Goal: Entertainment & Leisure: Consume media (video, audio)

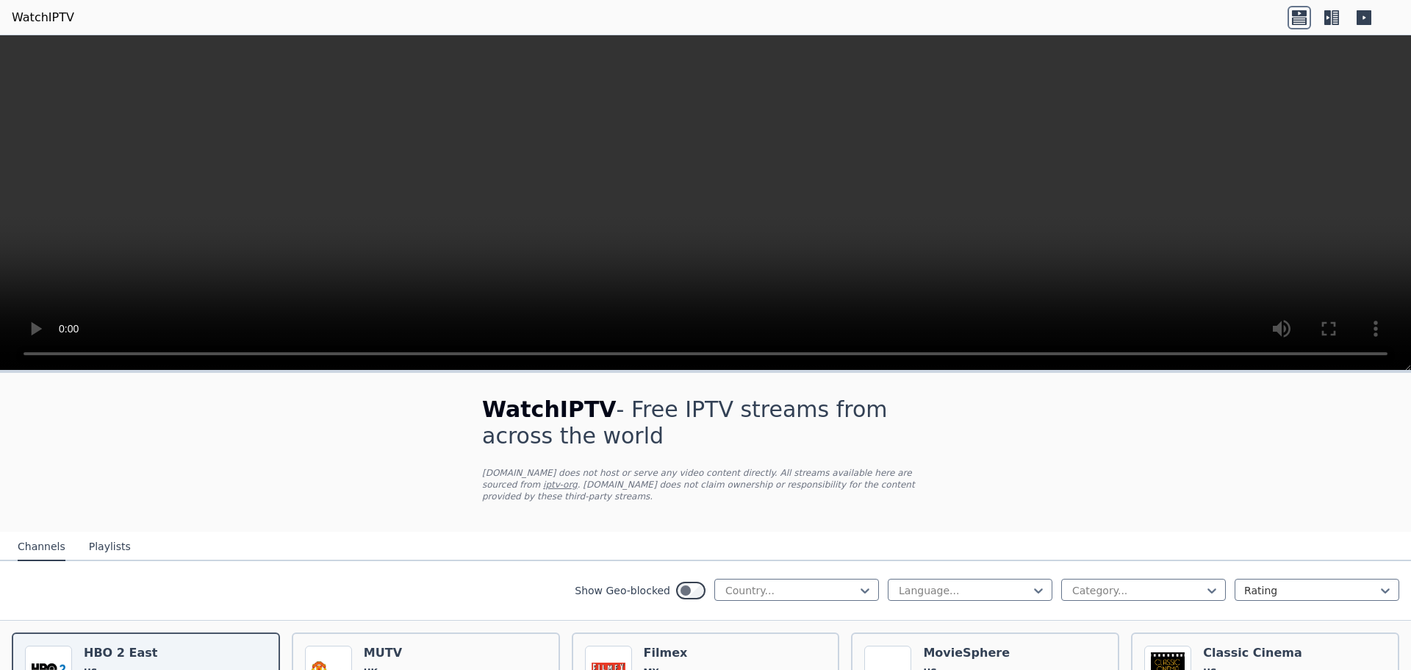
click at [89, 533] on button "Playlists" at bounding box center [110, 547] width 42 height 28
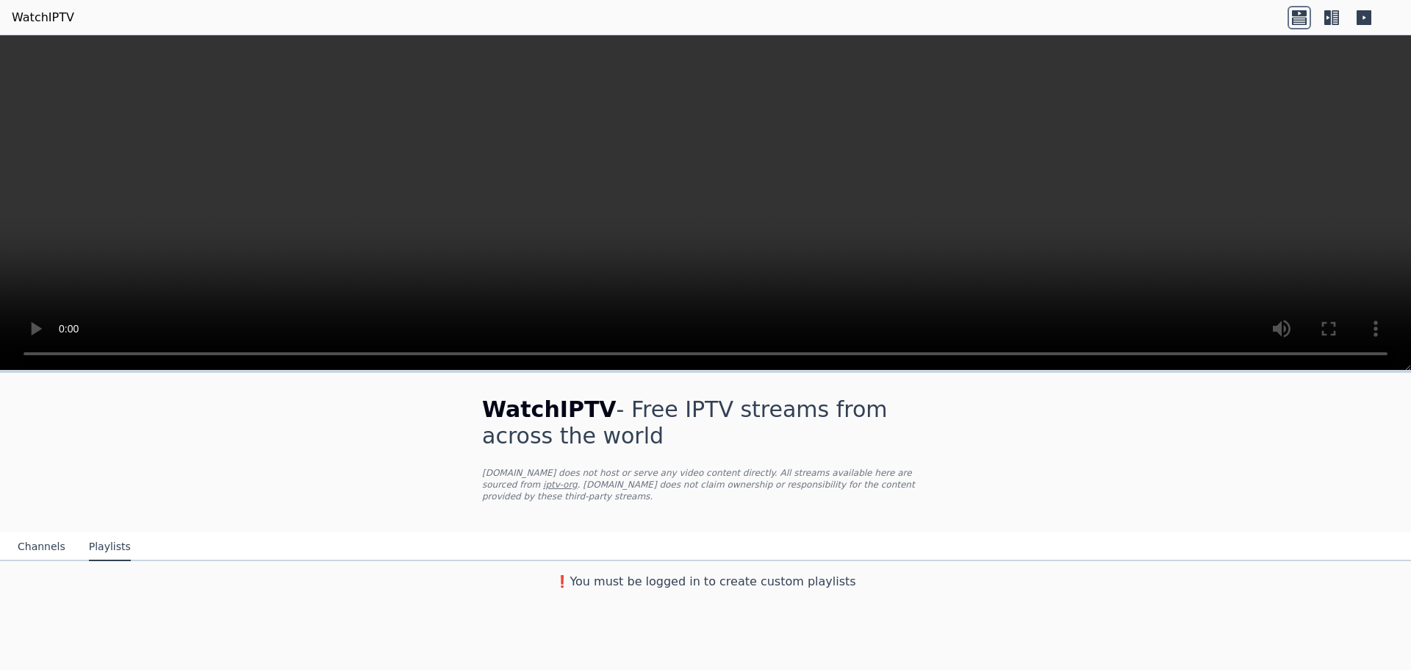
click at [24, 534] on button "Channels" at bounding box center [42, 547] width 48 height 28
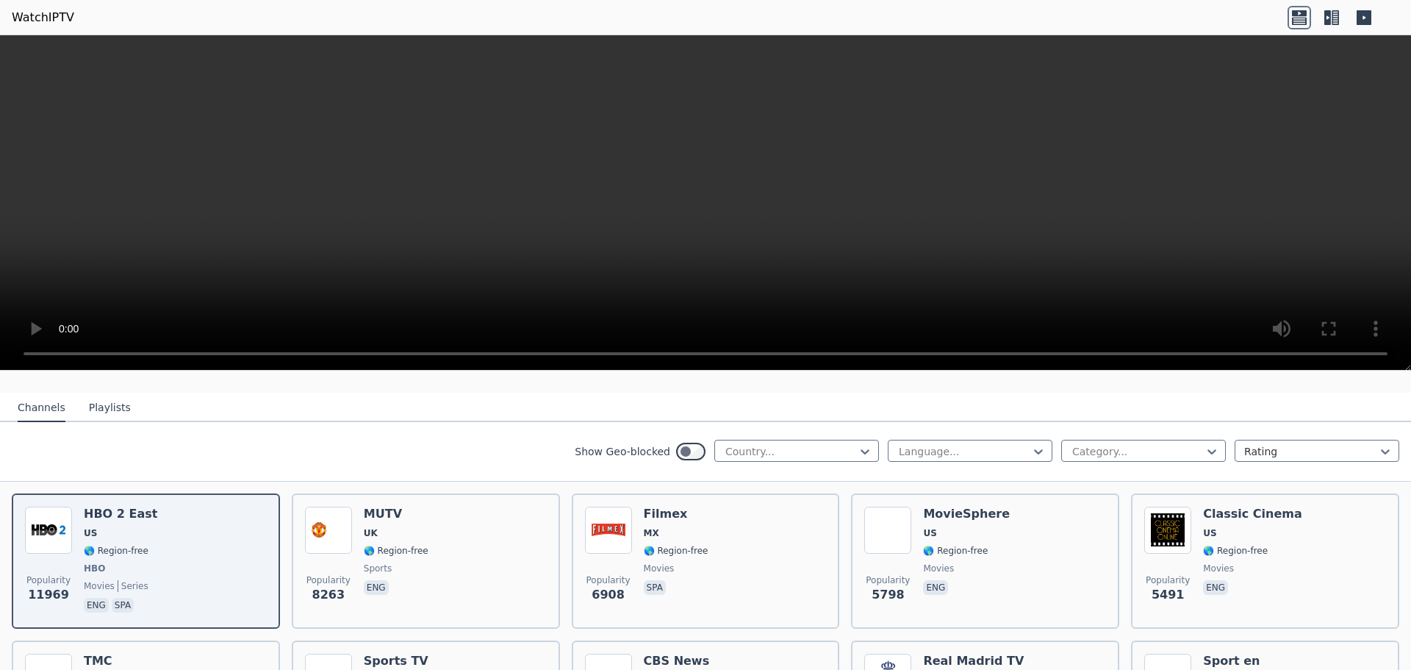
scroll to position [147, 0]
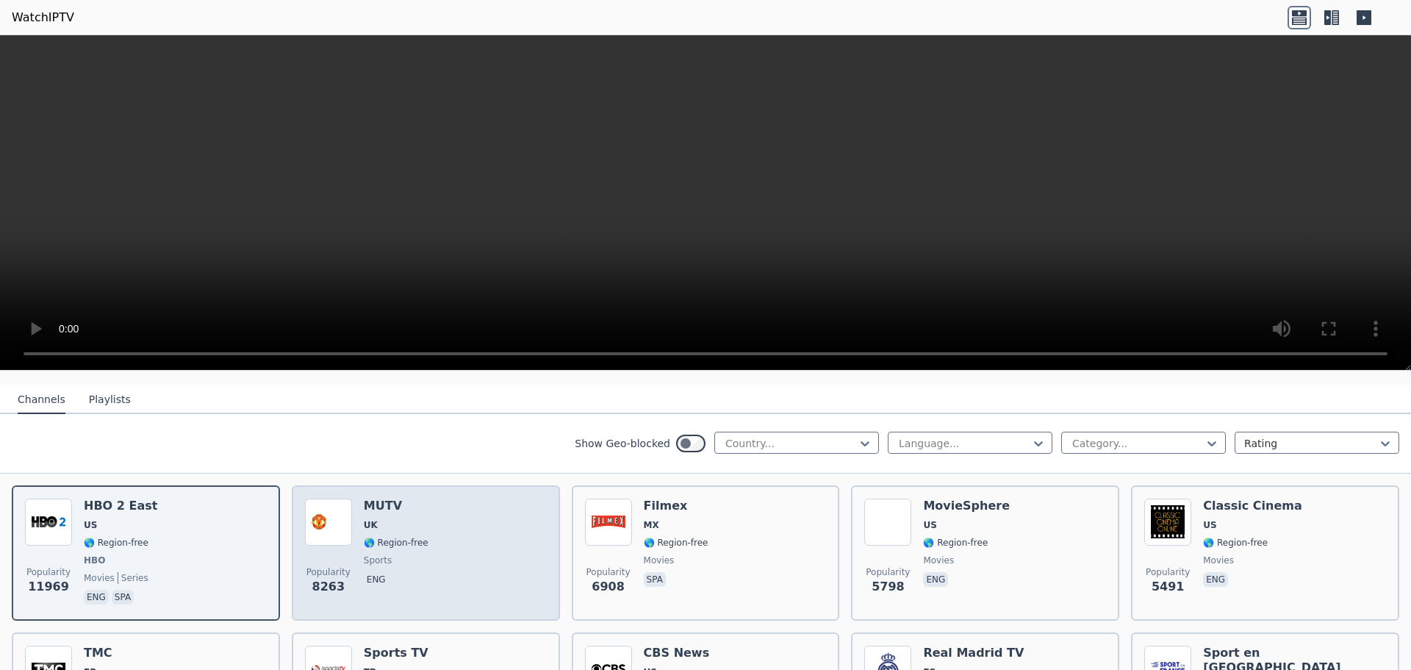
click at [442, 530] on div "Popularity 8263 MUTV UK 🌎 Region-free sports eng" at bounding box center [426, 552] width 242 height 109
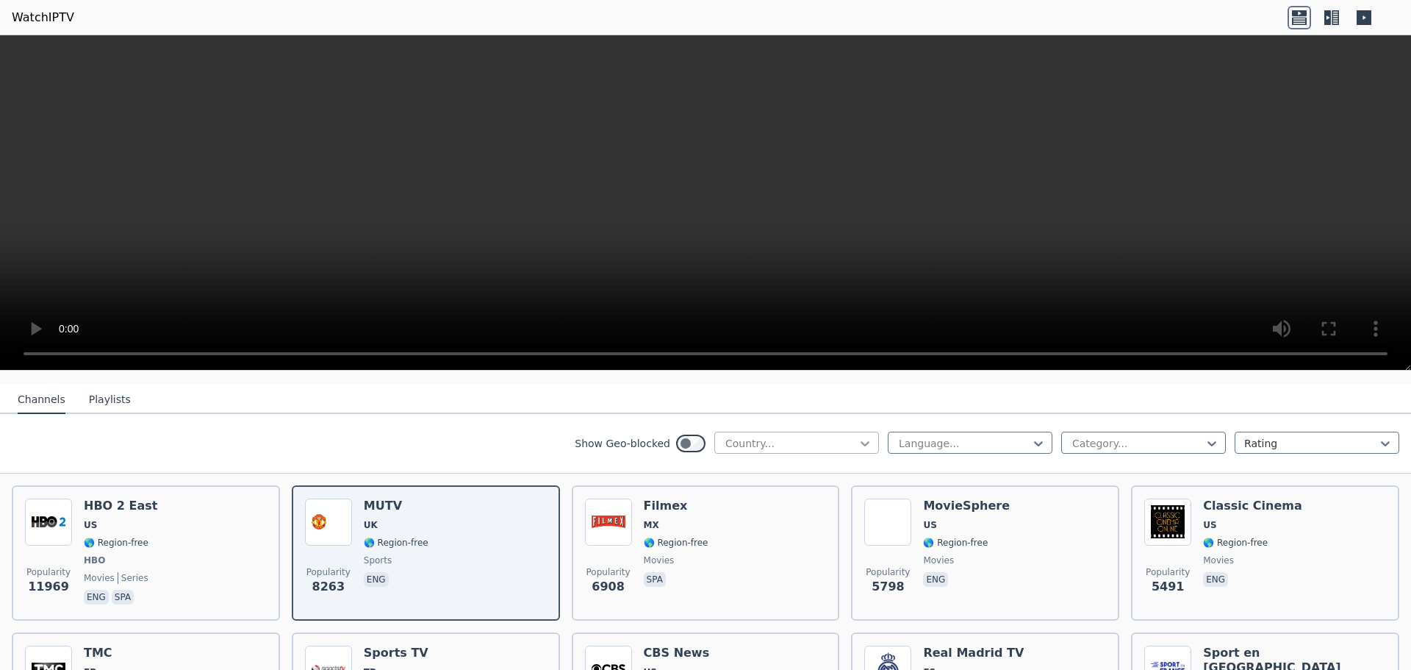
click at [858, 436] on icon at bounding box center [865, 443] width 15 height 15
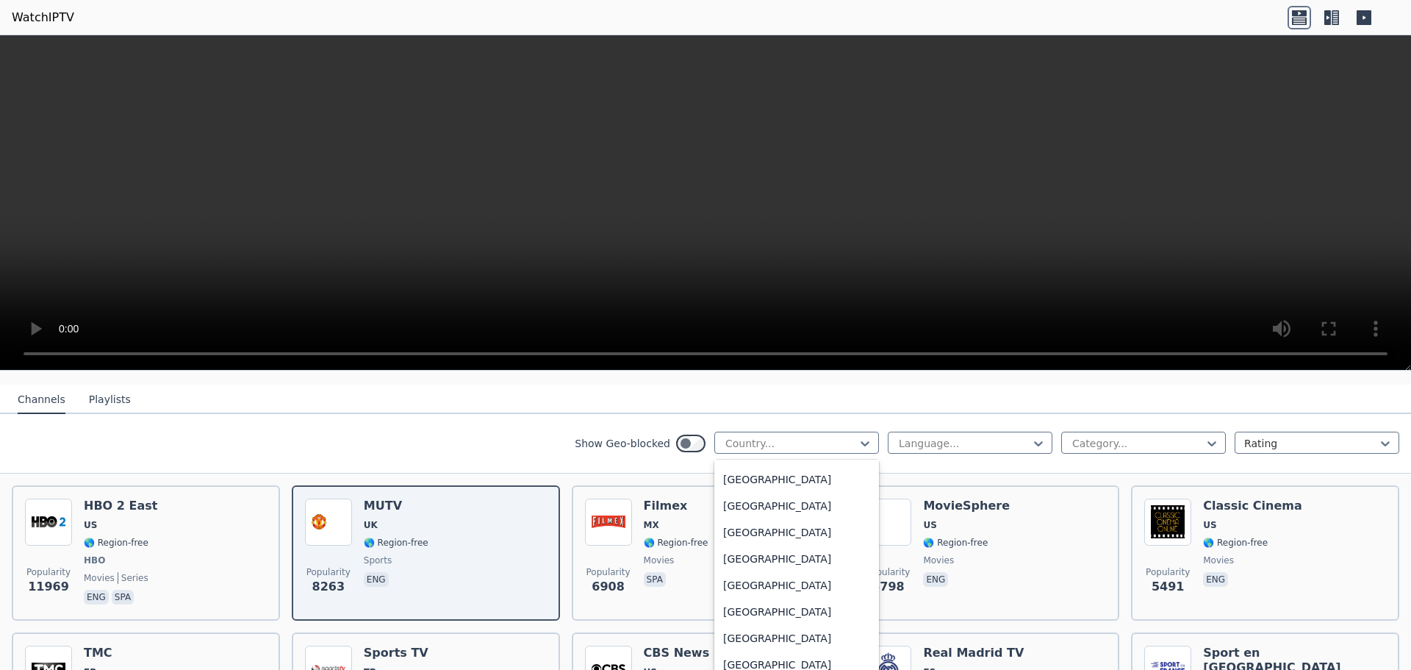
scroll to position [5018, 0]
click at [787, 649] on div "[GEOGRAPHIC_DATA]" at bounding box center [796, 659] width 165 height 26
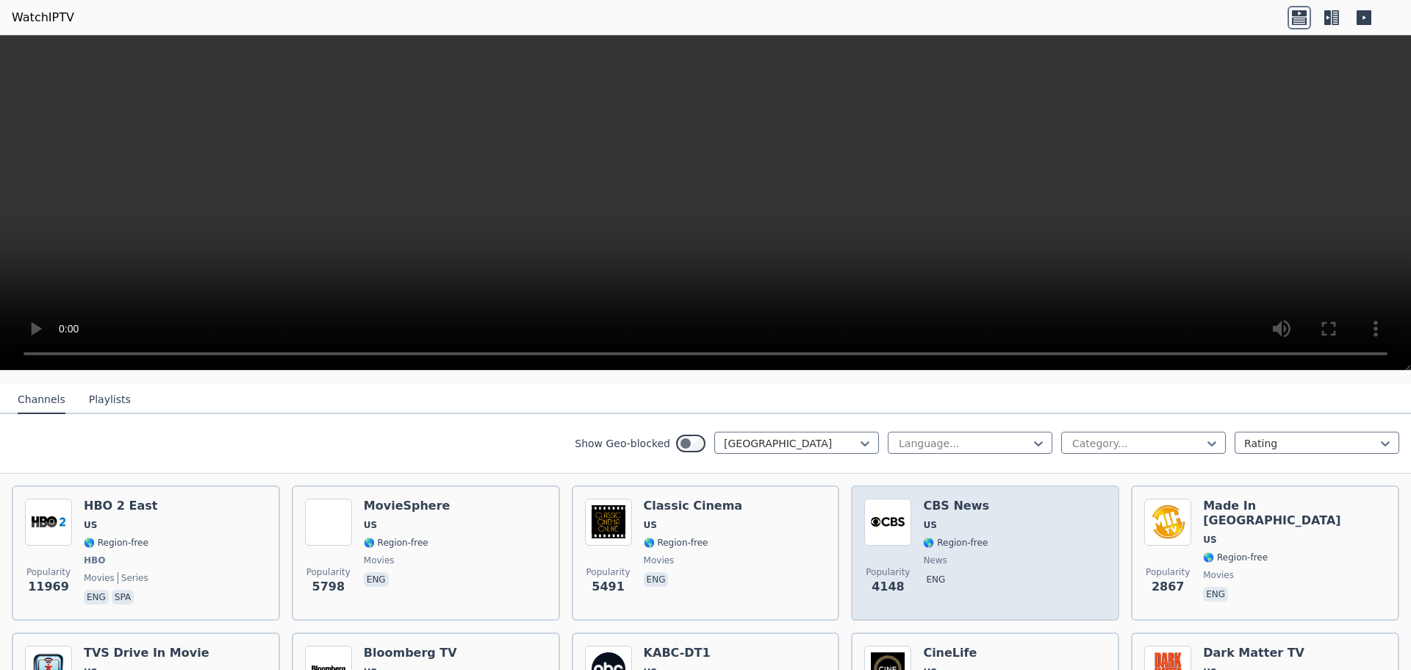
click at [989, 528] on div "Popularity 4148 CBS News US 🌎 Region-free news eng" at bounding box center [985, 552] width 242 height 109
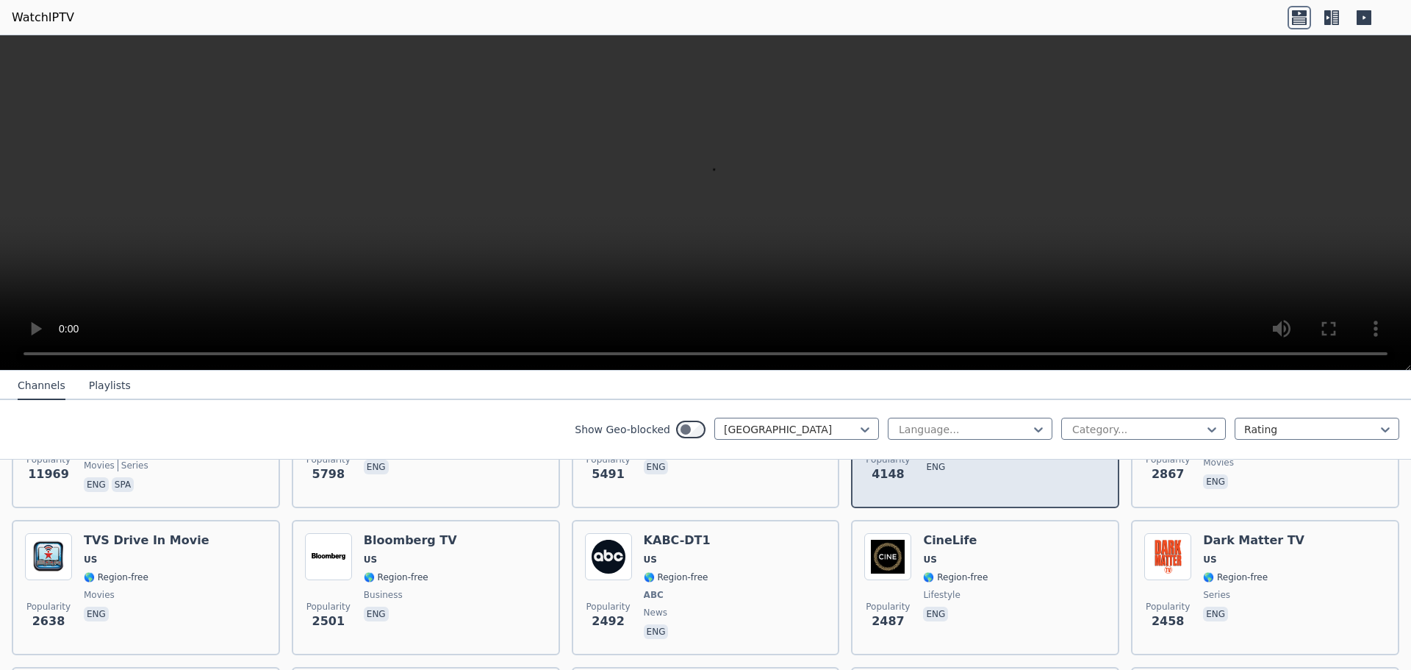
scroll to position [294, 0]
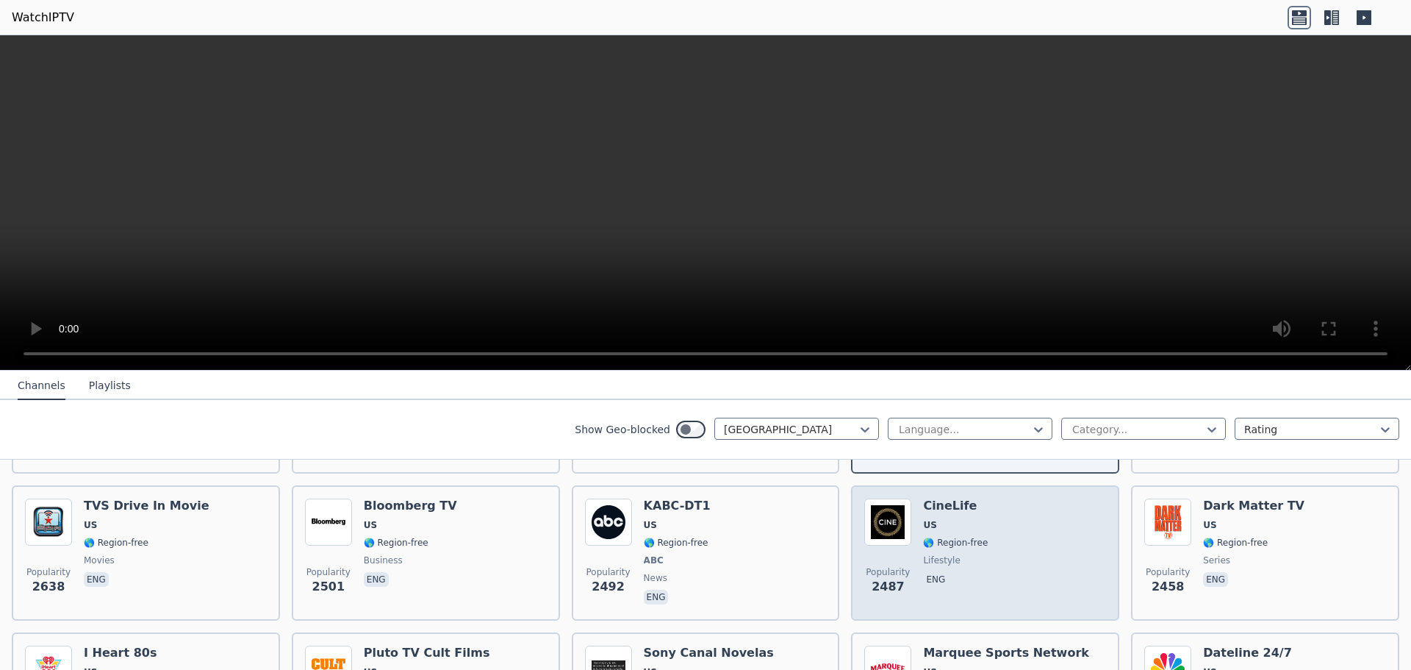
click at [996, 545] on div "Popularity 2487 CineLife US 🌎 Region-free lifestyle eng" at bounding box center [985, 552] width 242 height 109
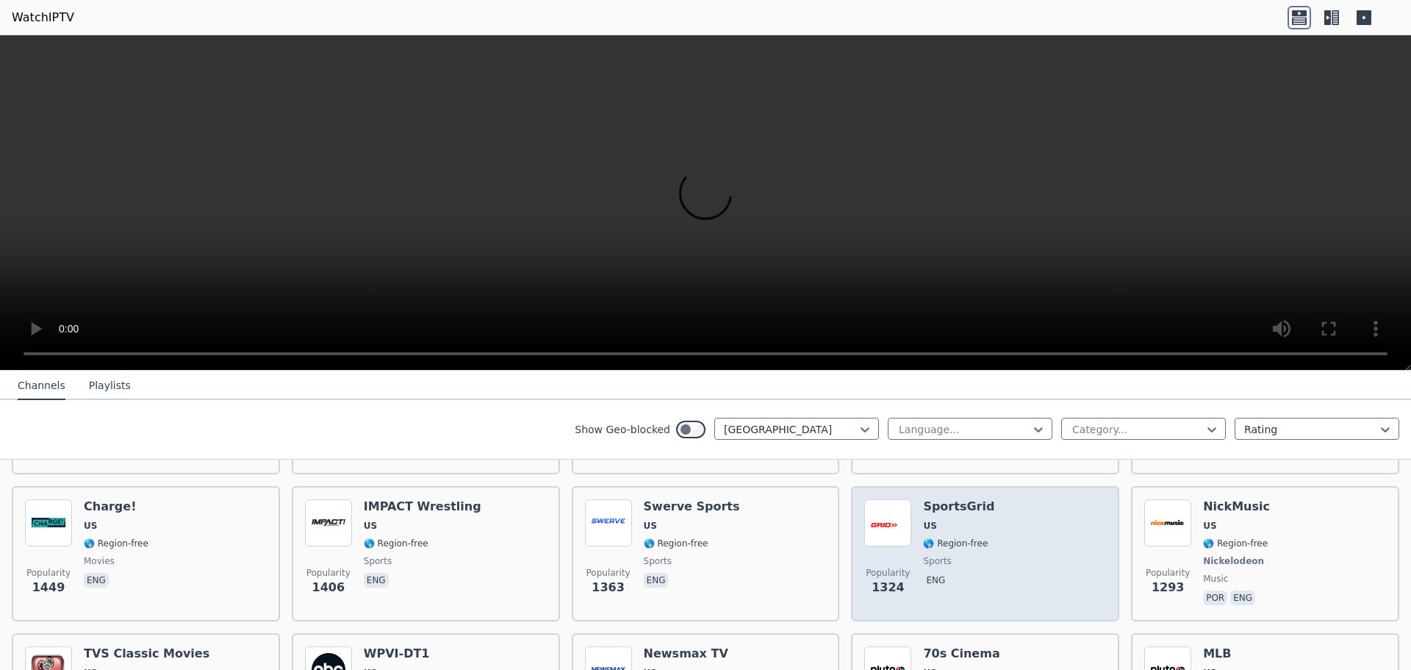
scroll to position [588, 0]
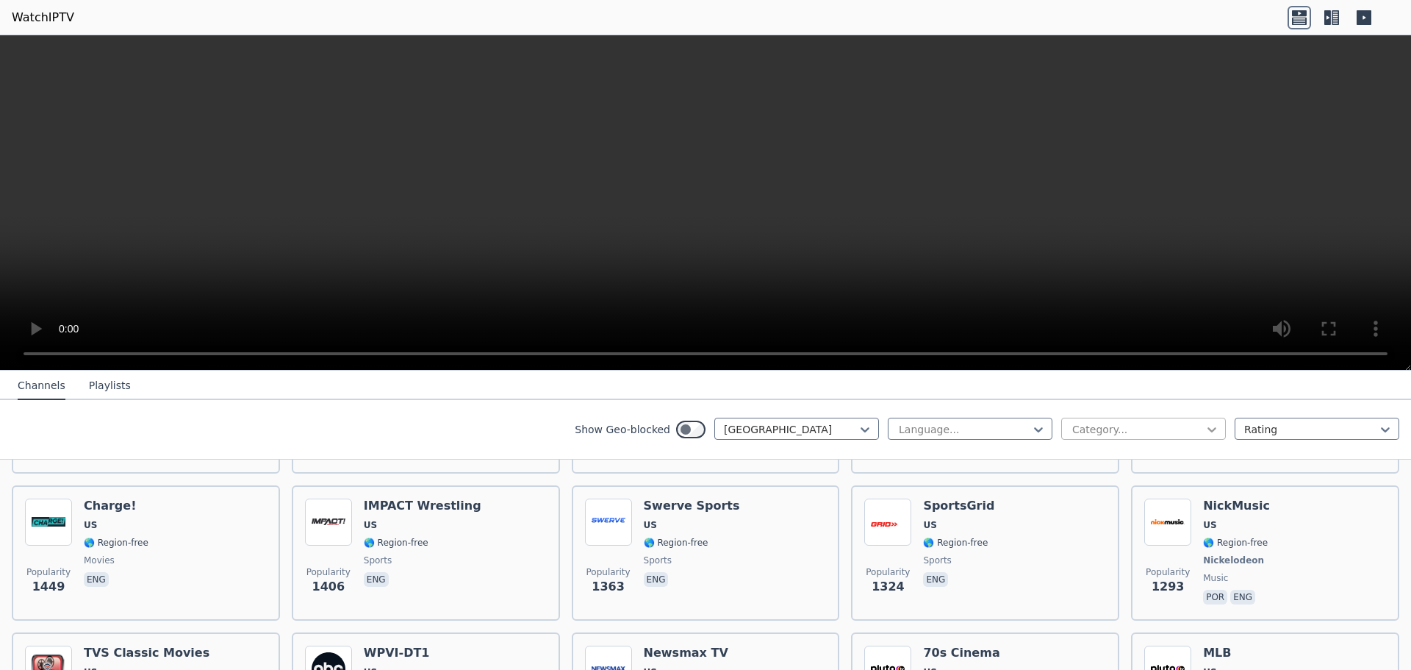
click at [1205, 427] on icon at bounding box center [1212, 429] width 15 height 15
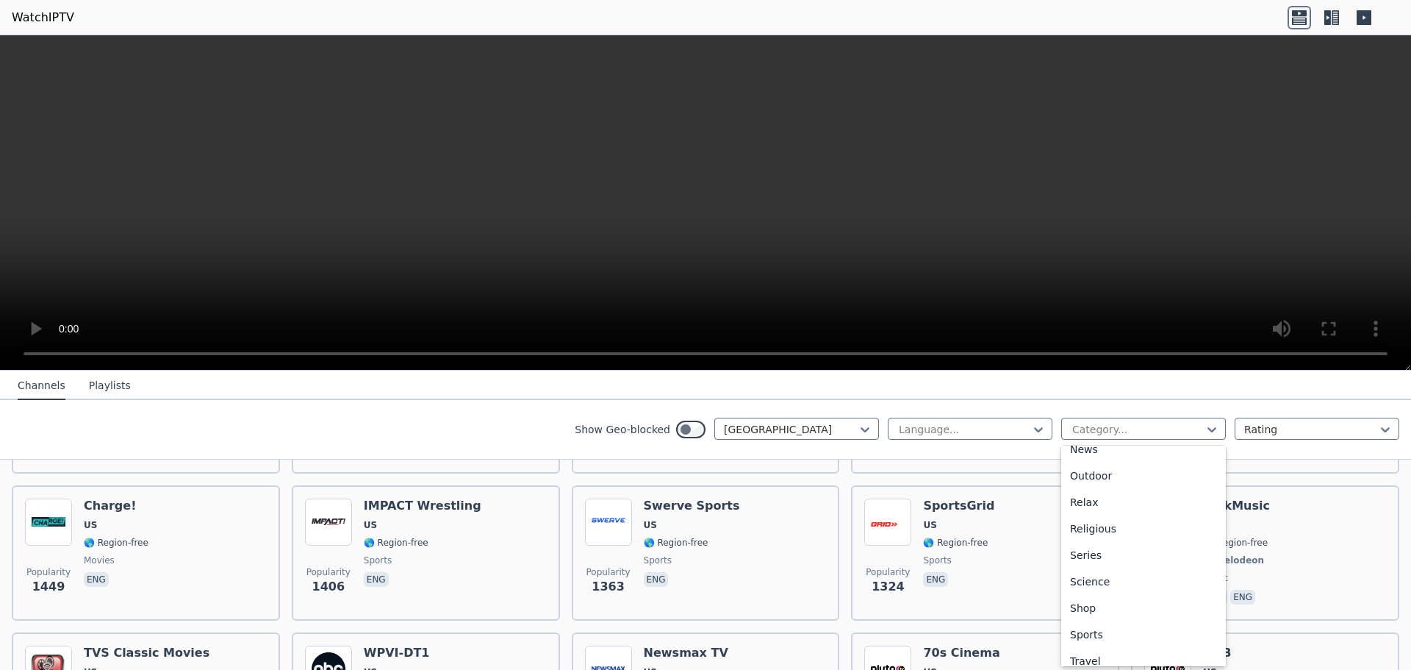
scroll to position [500, 0]
click at [1095, 593] on div "Sports" at bounding box center [1143, 597] width 165 height 26
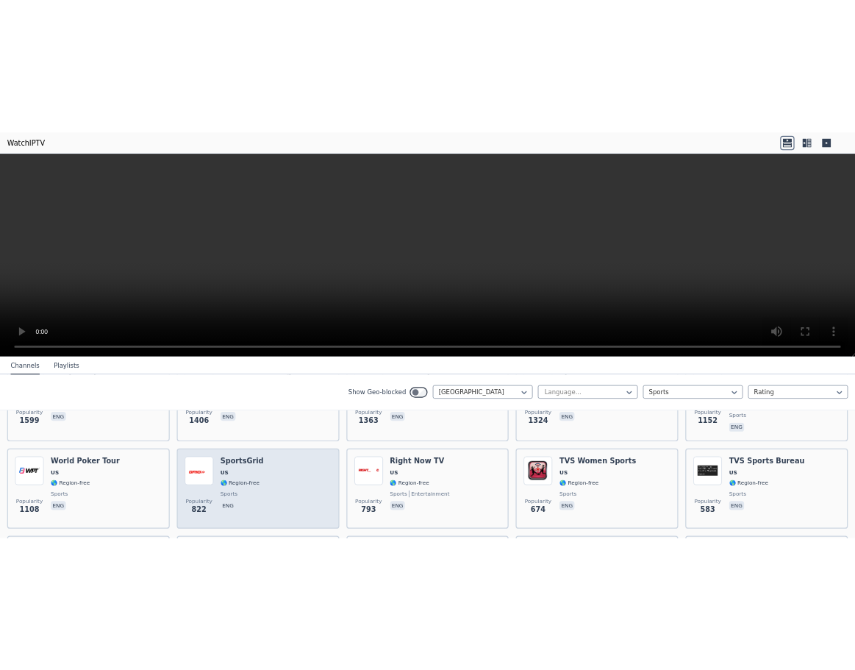
scroll to position [294, 0]
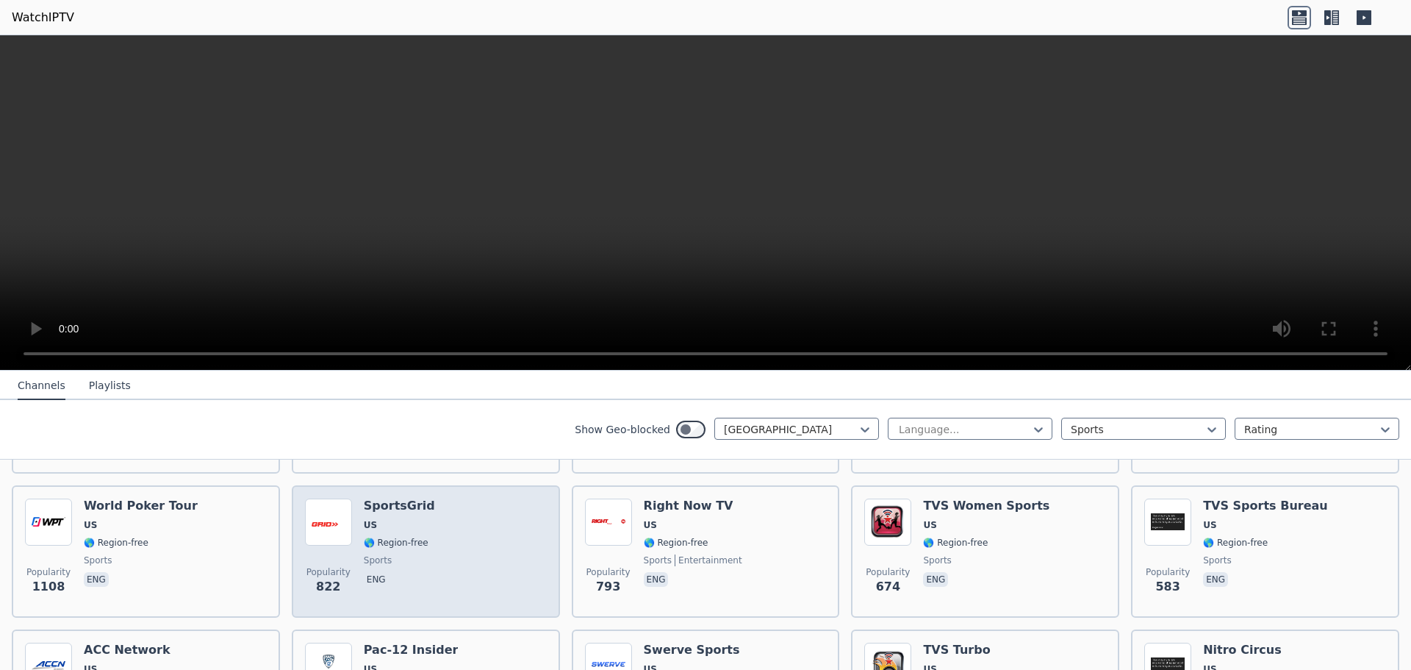
click at [473, 567] on div "Popularity 822 SportsGrid US 🌎 Region-free sports eng" at bounding box center [426, 551] width 242 height 106
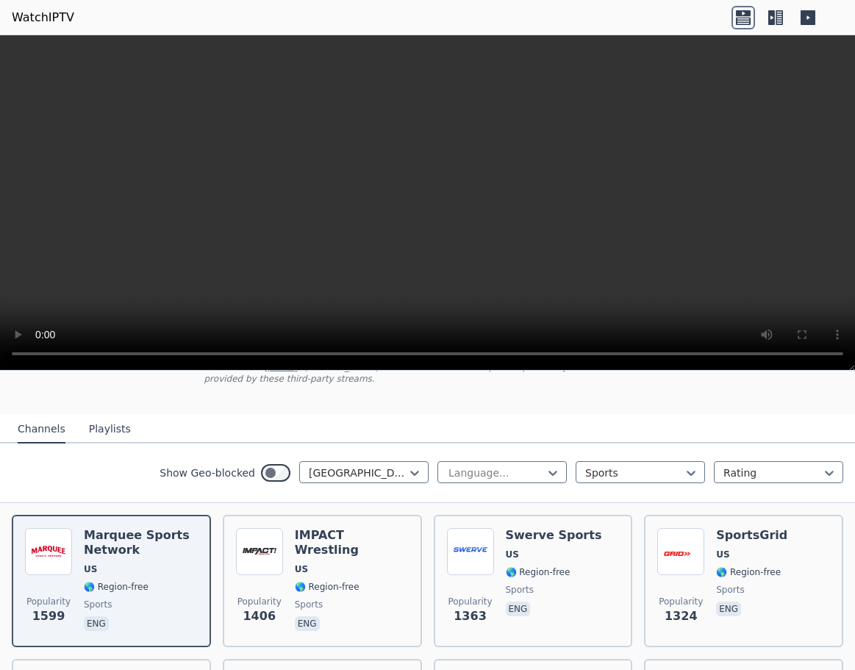
scroll to position [147, 0]
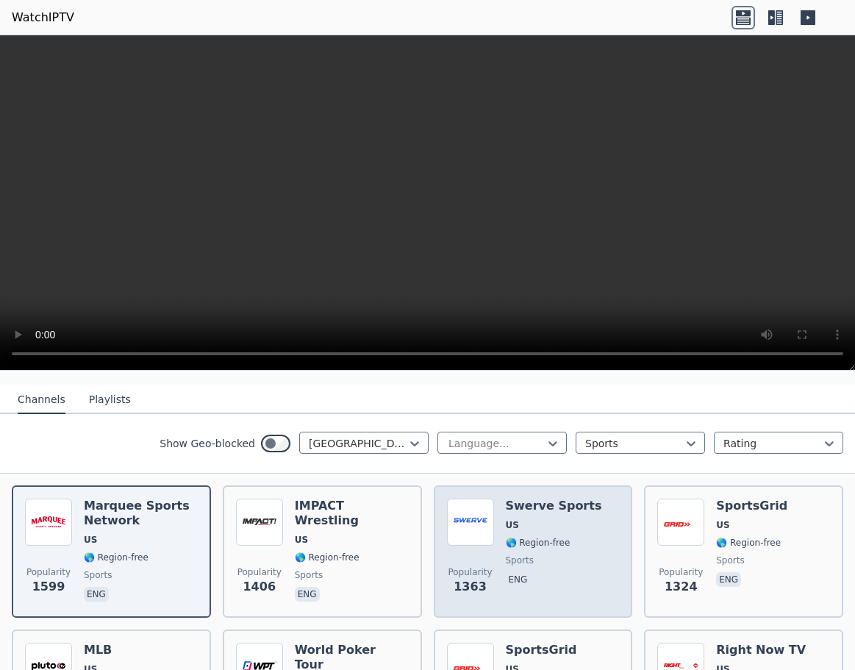
click at [536, 519] on span "US" at bounding box center [554, 525] width 96 height 12
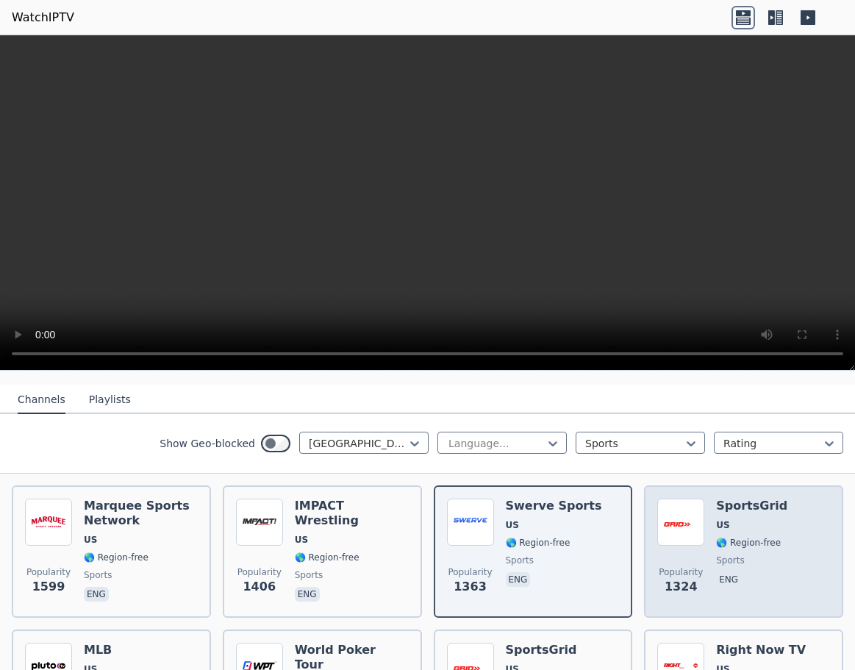
click at [770, 520] on div "Popularity 1324 SportsGrid US 🌎 Region-free sports eng" at bounding box center [743, 551] width 173 height 106
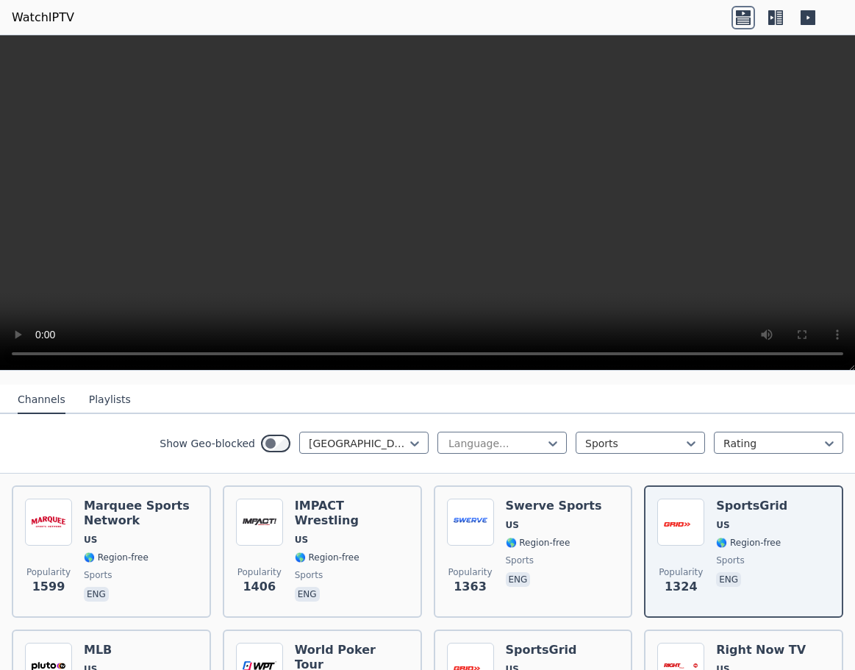
click at [17, 420] on div "Show Geo-blocked [GEOGRAPHIC_DATA] Language... Sports Rating" at bounding box center [427, 444] width 855 height 60
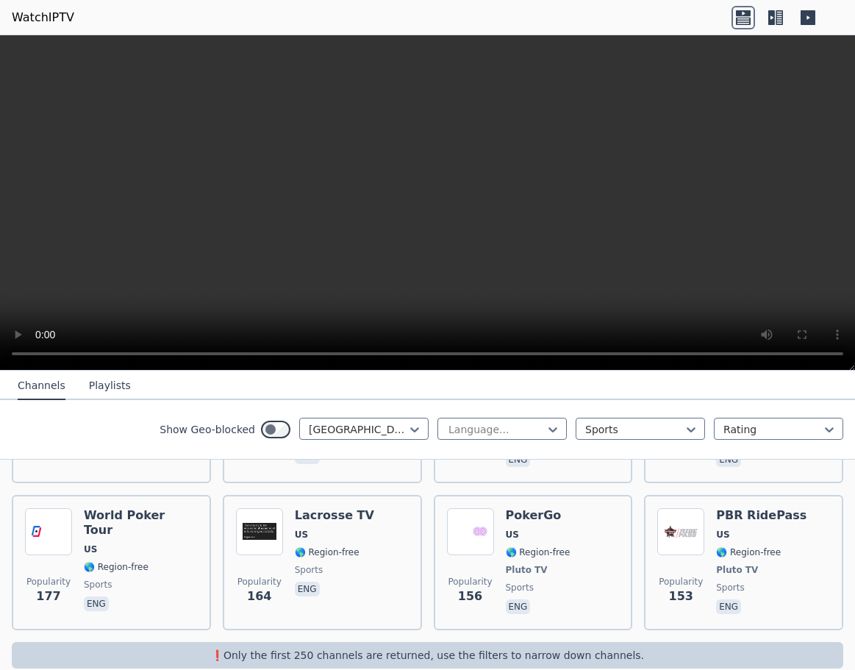
scroll to position [873, 0]
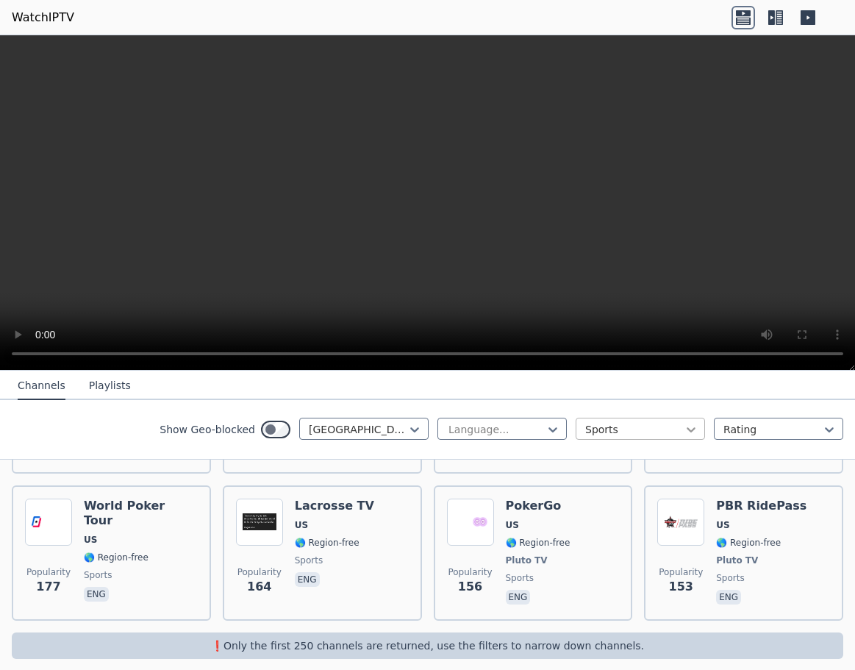
click at [684, 426] on icon at bounding box center [691, 429] width 15 height 15
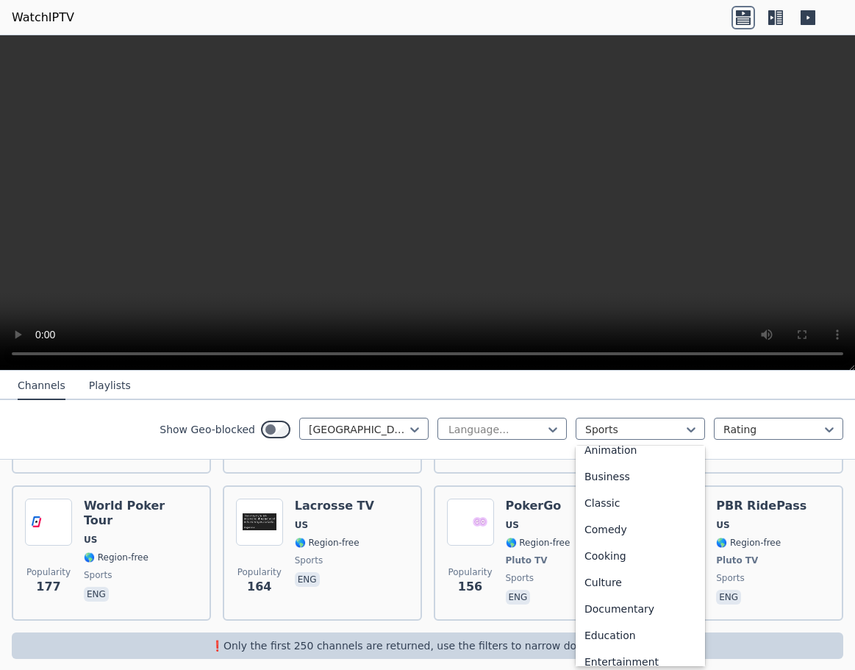
scroll to position [0, 0]
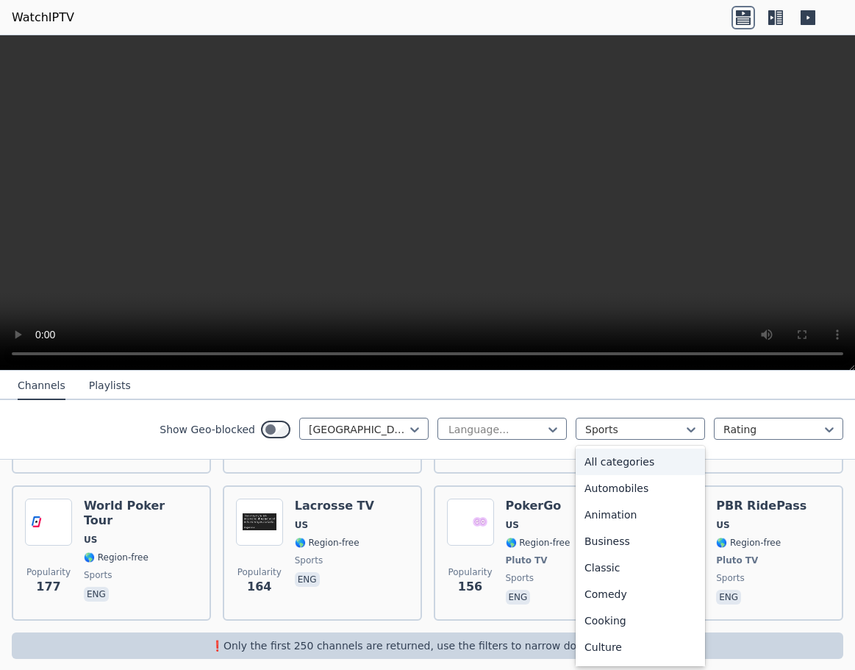
click at [628, 462] on div "All categories" at bounding box center [640, 461] width 129 height 26
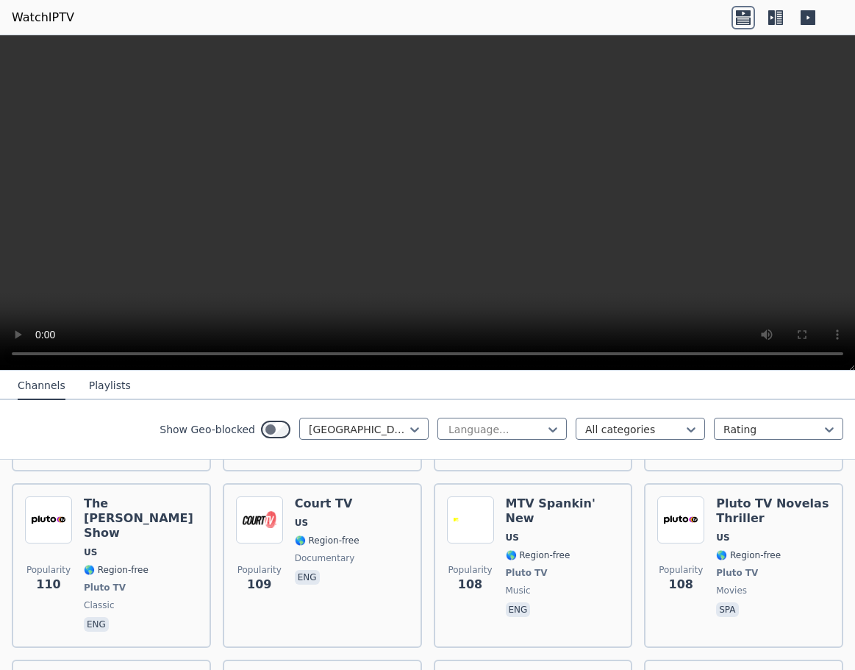
scroll to position [8527, 0]
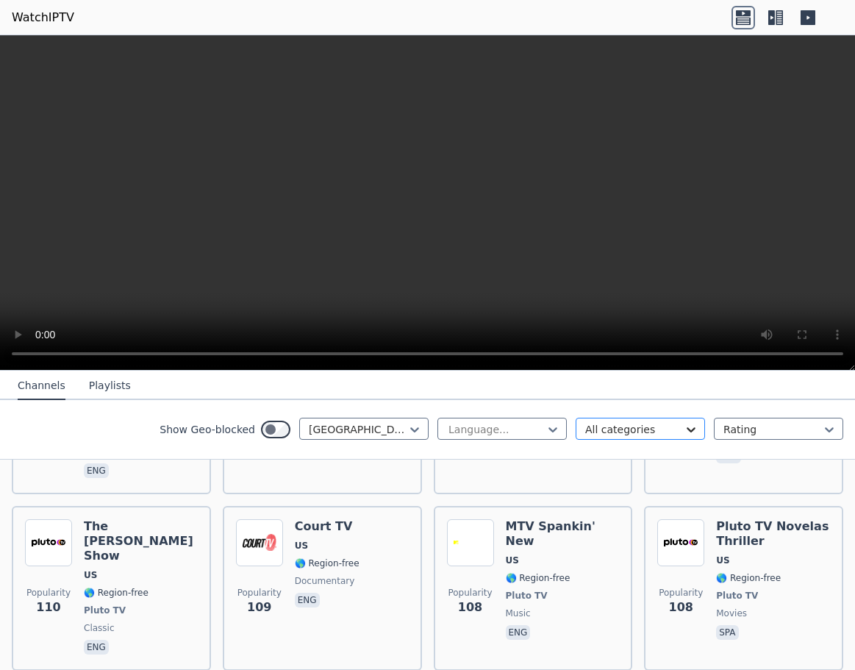
click at [684, 425] on icon at bounding box center [691, 429] width 15 height 15
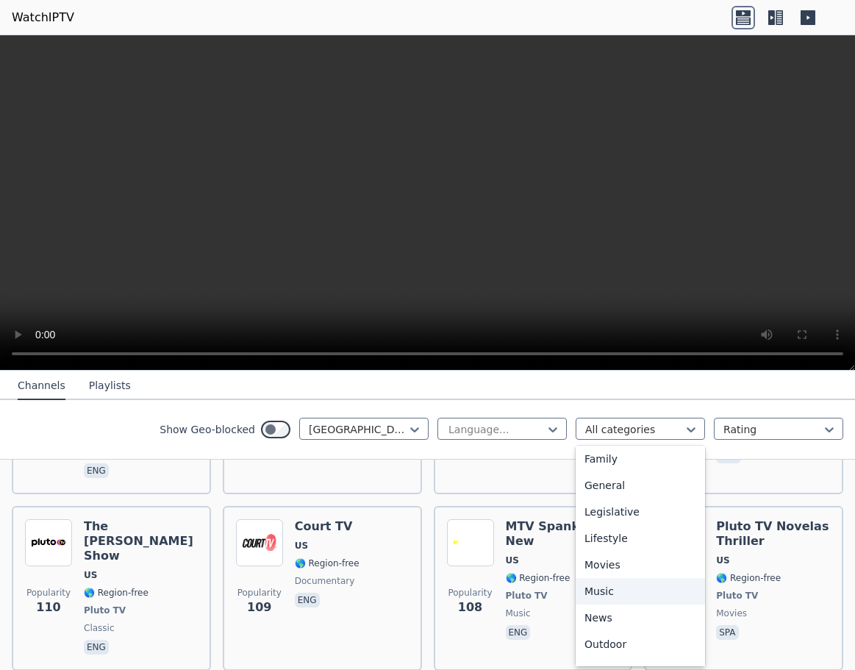
scroll to position [500, 0]
click at [609, 595] on div "Sports" at bounding box center [640, 597] width 129 height 26
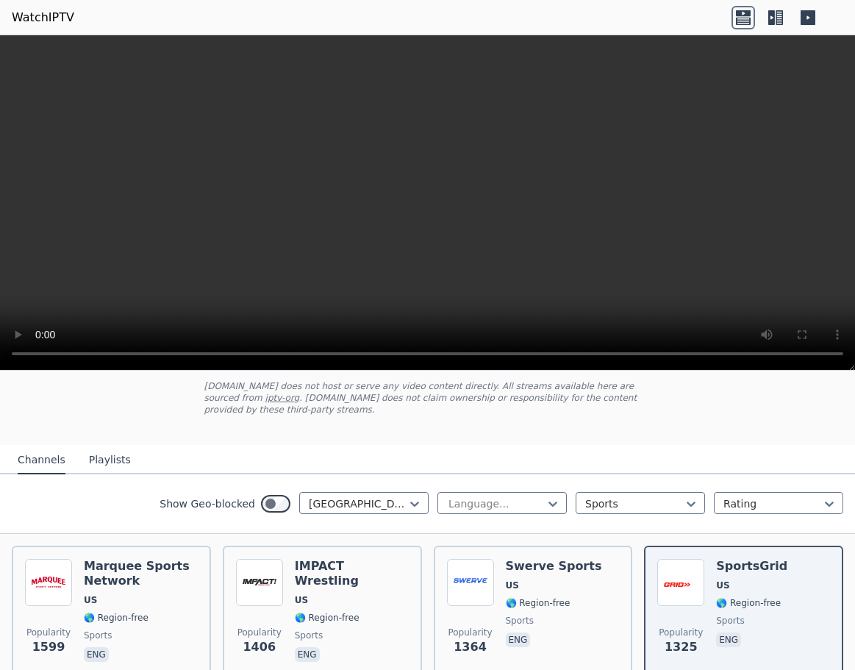
scroll to position [147, 0]
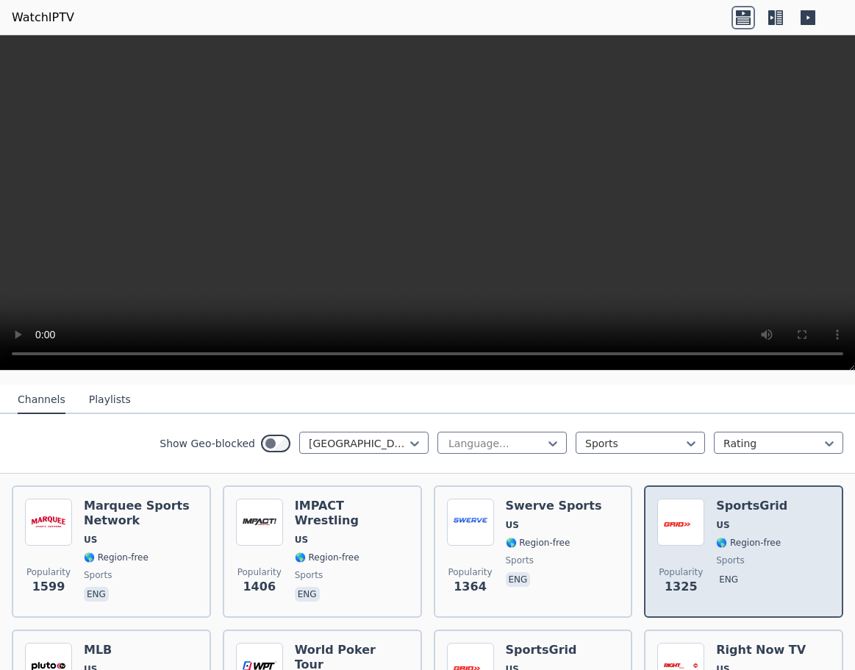
click at [734, 572] on span "eng" at bounding box center [751, 581] width 71 height 18
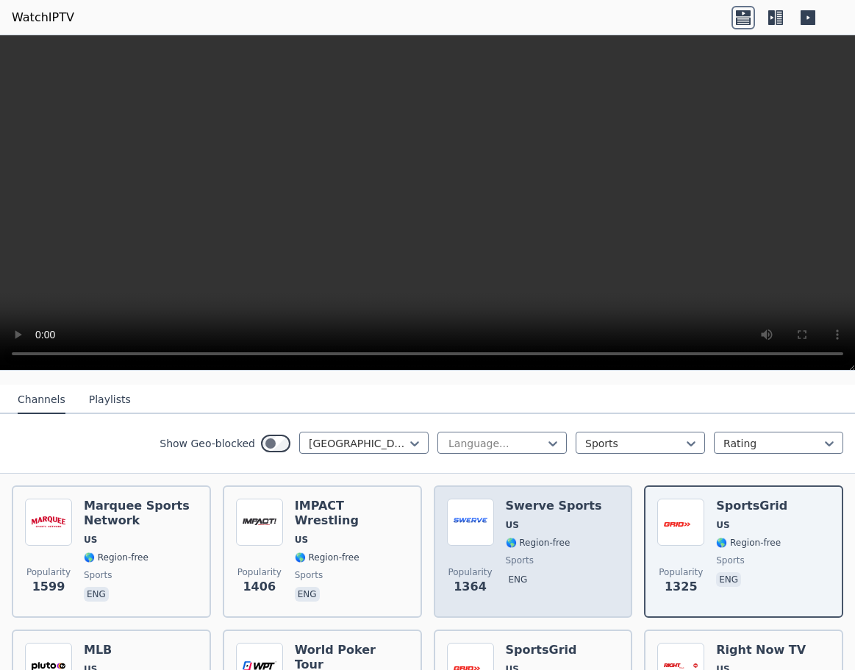
click at [588, 553] on div "Popularity 1364 Swerve Sports US 🌎 Region-free sports eng" at bounding box center [533, 551] width 173 height 106
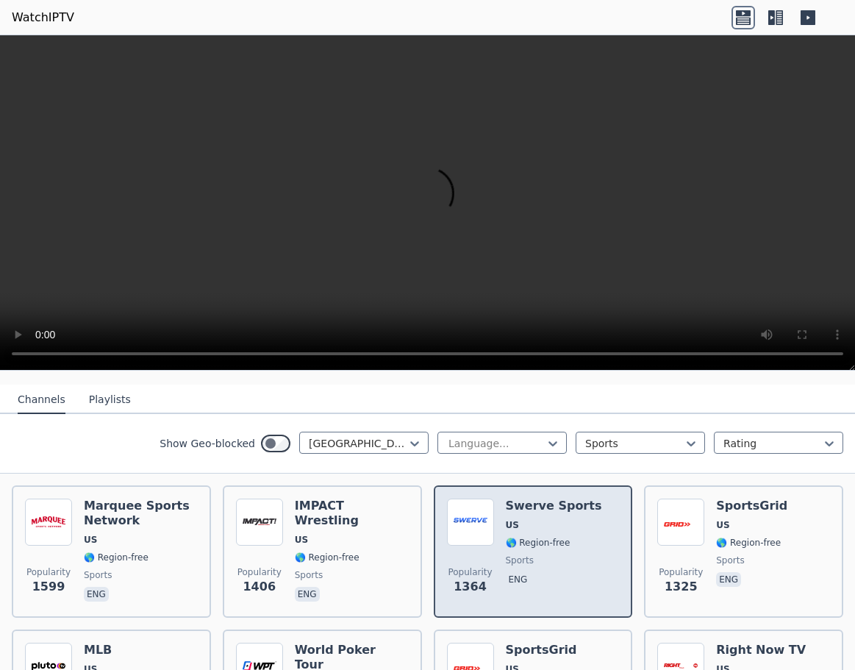
scroll to position [221, 0]
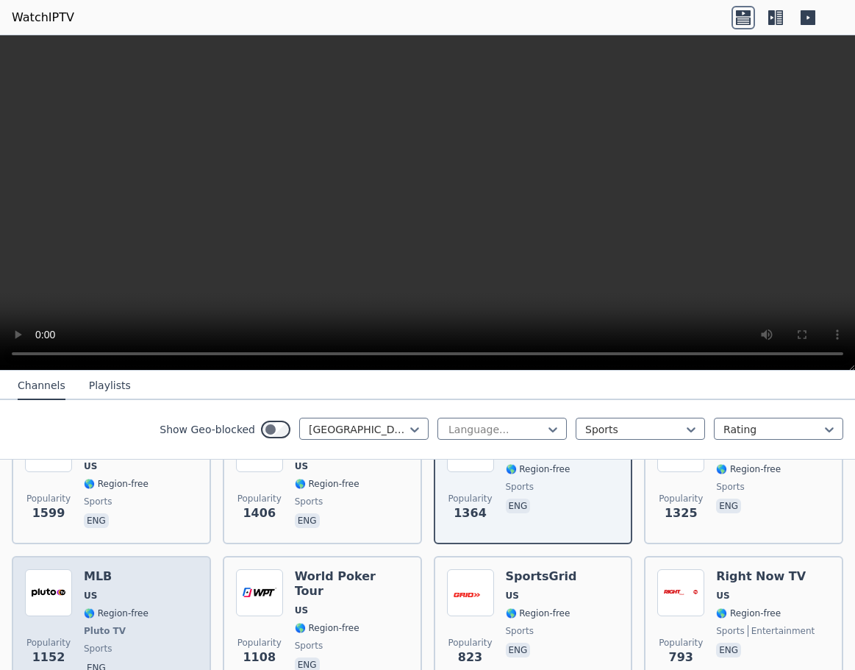
click at [171, 589] on div "Popularity 1152 MLB US 🌎 Region-free Pluto TV sports eng" at bounding box center [111, 623] width 173 height 109
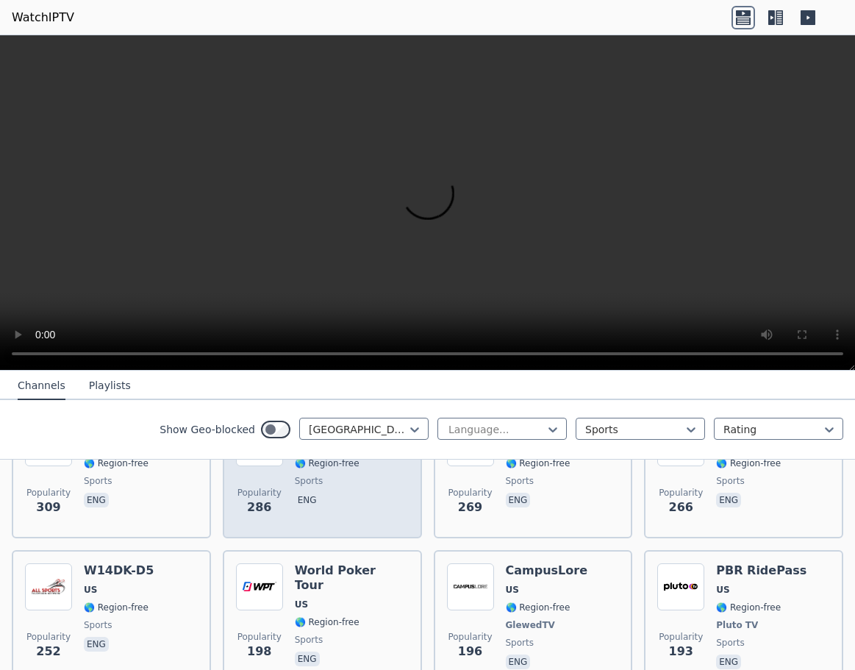
scroll to position [809, 0]
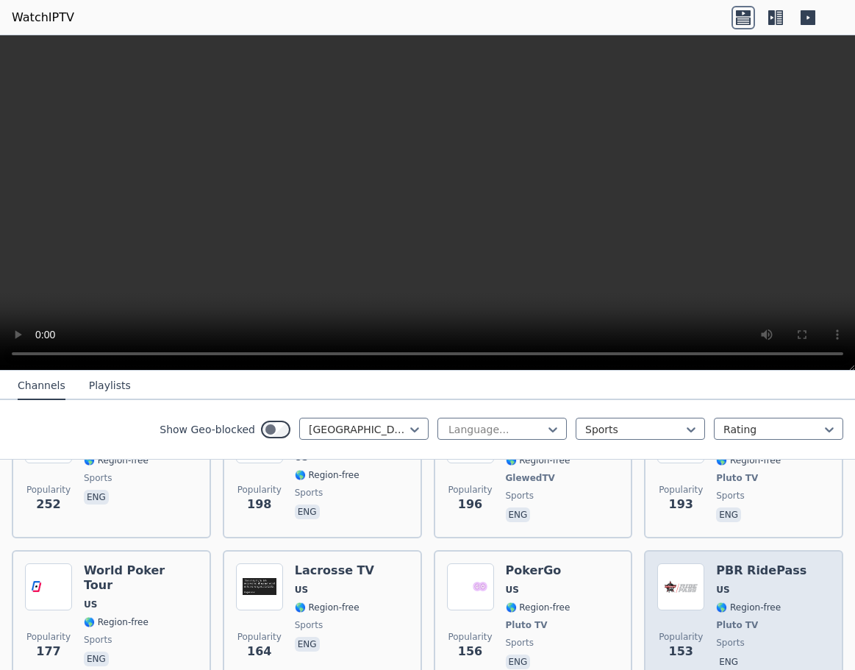
click at [762, 601] on span "🌎 Region-free" at bounding box center [748, 607] width 65 height 12
click at [773, 601] on span "🌎 Region-free" at bounding box center [761, 607] width 90 height 12
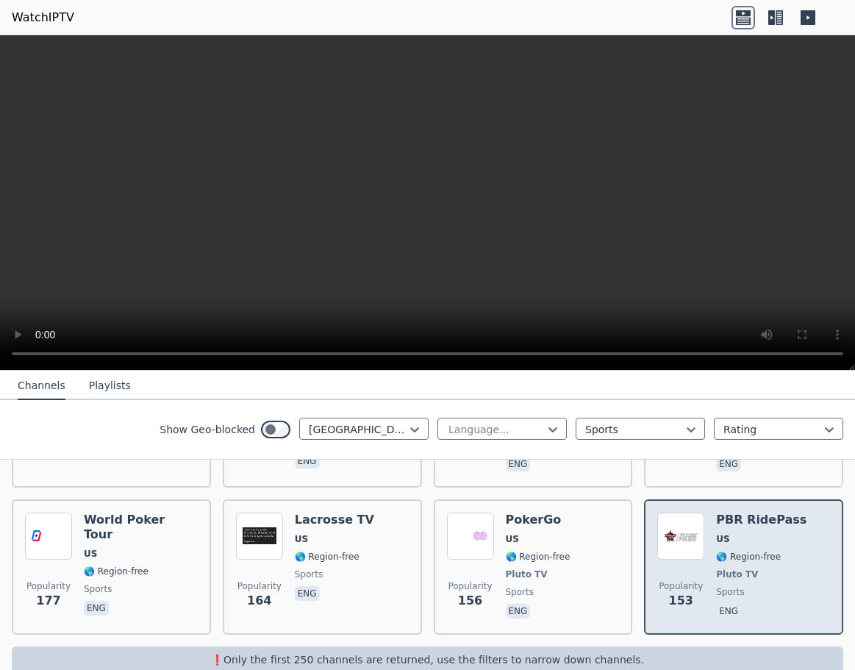
scroll to position [873, 0]
